Goal: Use online tool/utility

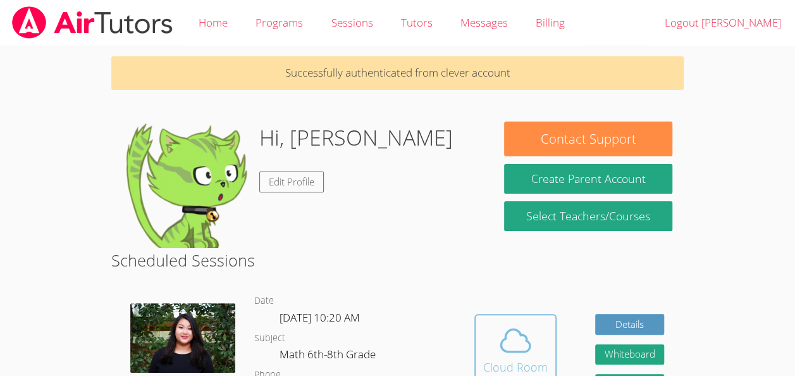
click at [494, 362] on div "Cloud Room" at bounding box center [515, 367] width 65 height 18
click at [516, 345] on icon at bounding box center [515, 340] width 35 height 35
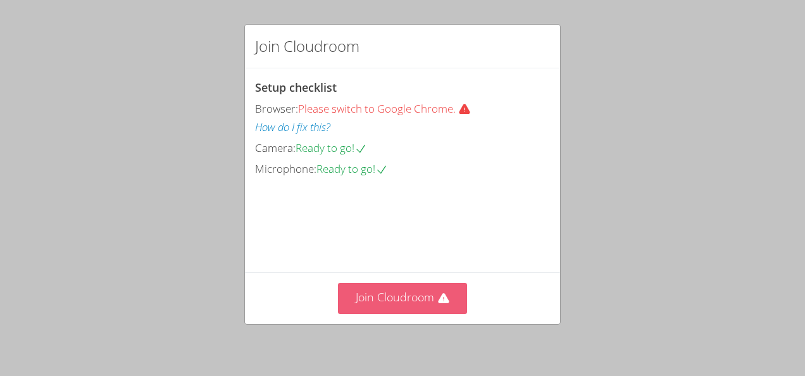
click at [396, 288] on button "Join Cloudroom" at bounding box center [403, 298] width 130 height 31
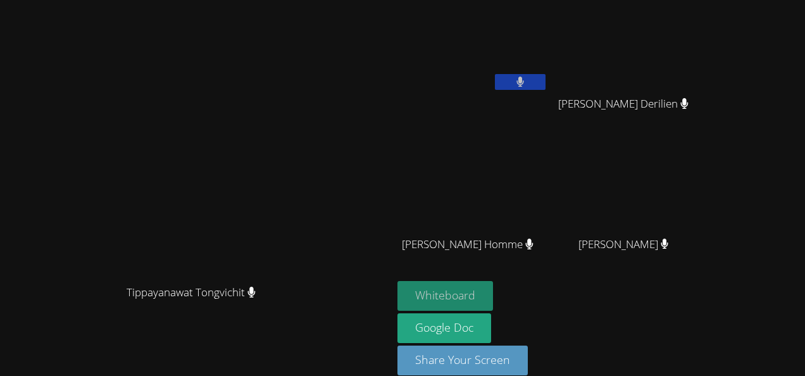
click at [411, 294] on button "Whiteboard" at bounding box center [445, 296] width 96 height 30
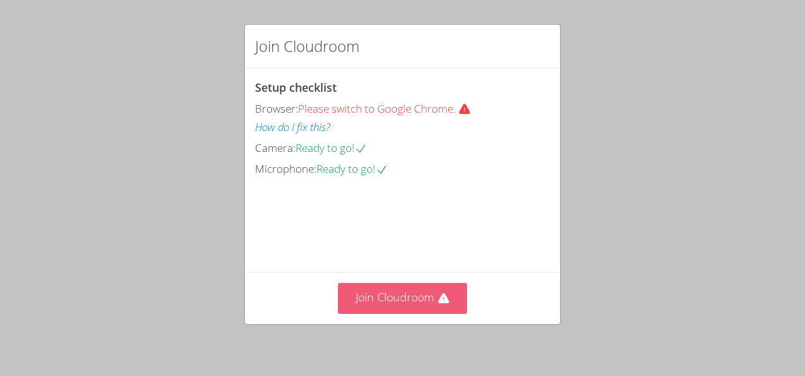
click at [405, 307] on button "Join Cloudroom" at bounding box center [403, 298] width 130 height 31
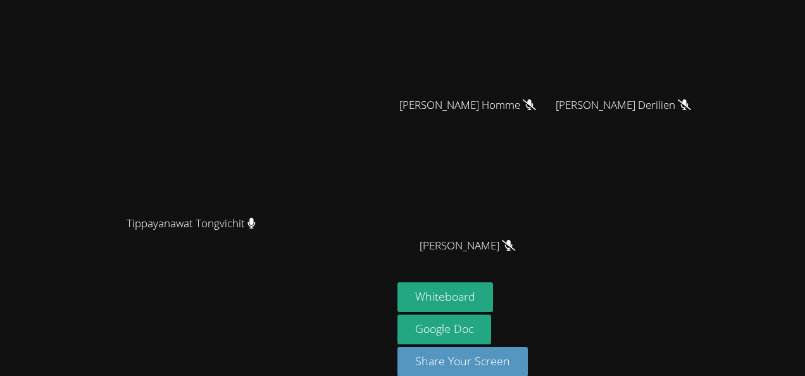
scroll to position [139, 0]
click at [493, 300] on button "Whiteboard" at bounding box center [445, 297] width 96 height 30
